Goal: Transaction & Acquisition: Book appointment/travel/reservation

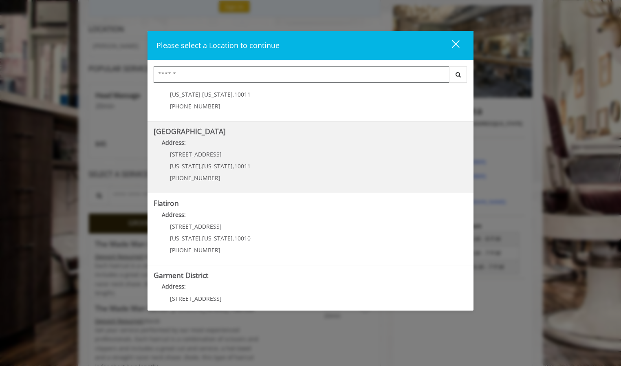
scroll to position [113, 0]
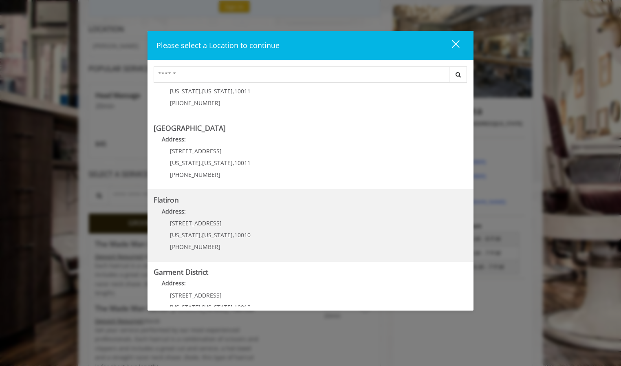
click at [306, 239] on "Flatiron Address: [STREET_ADDRESS][US_STATE][US_STATE] (917) 475-1765" at bounding box center [311, 226] width 314 height 60
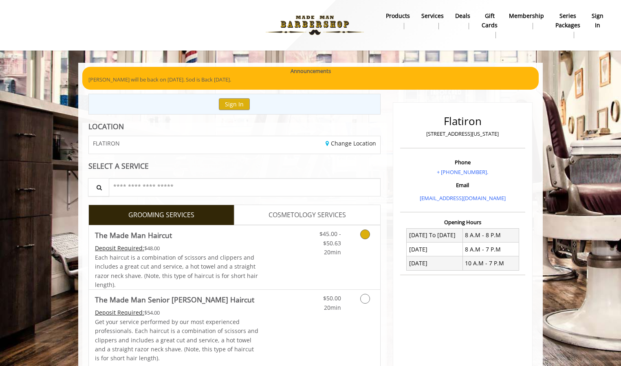
click at [364, 234] on icon "Grooming services" at bounding box center [365, 235] width 10 height 10
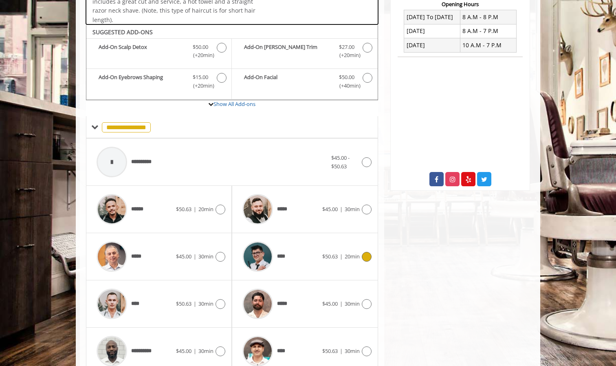
scroll to position [243, 0]
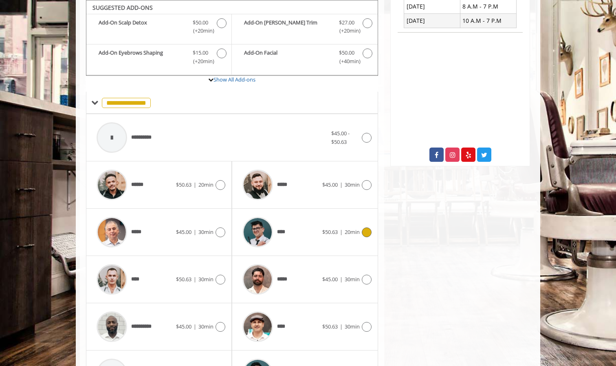
click at [366, 232] on icon at bounding box center [367, 232] width 10 height 10
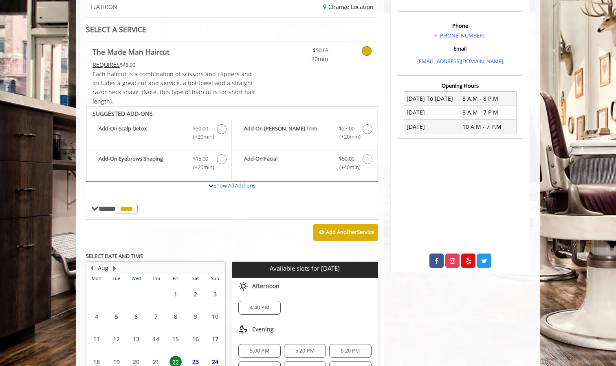
scroll to position [212, 0]
